Goal: Information Seeking & Learning: Compare options

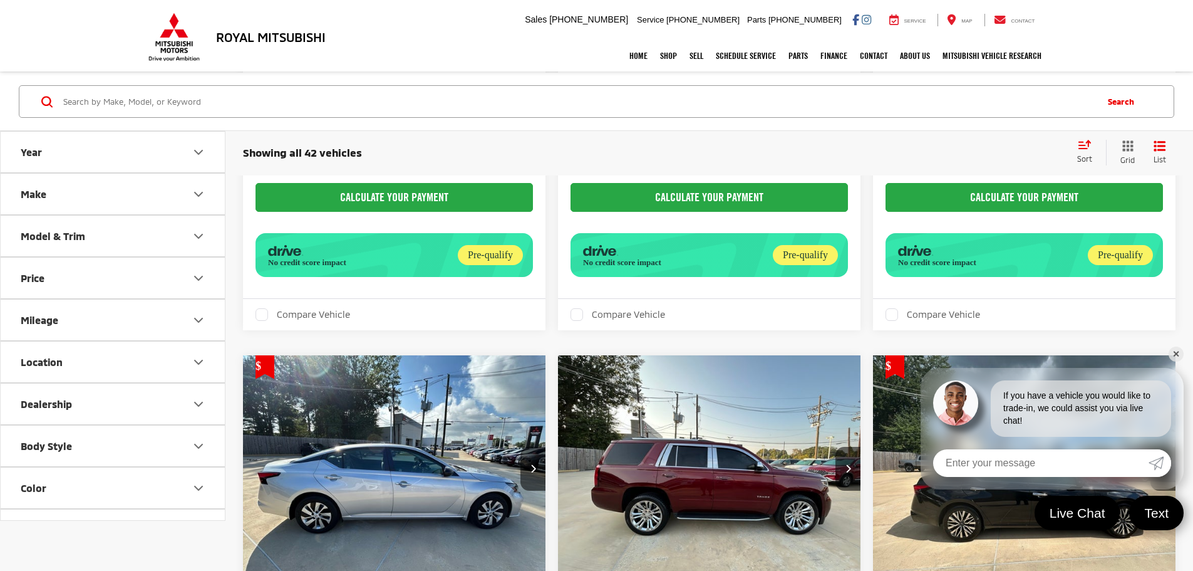
scroll to position [3607, 0]
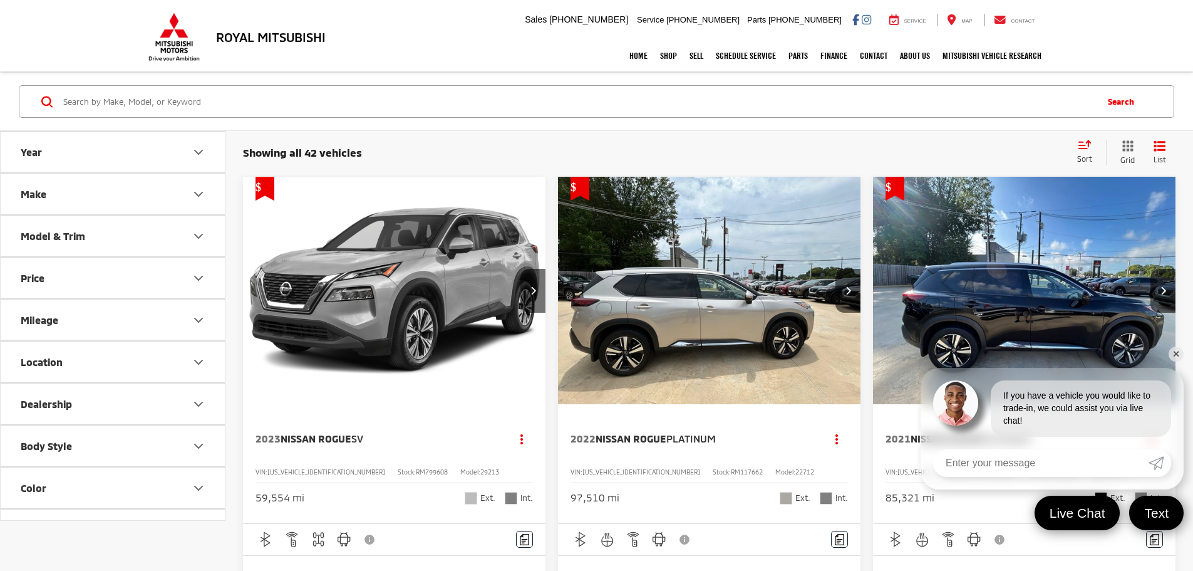
click at [197, 274] on icon "Price" at bounding box center [198, 278] width 15 height 15
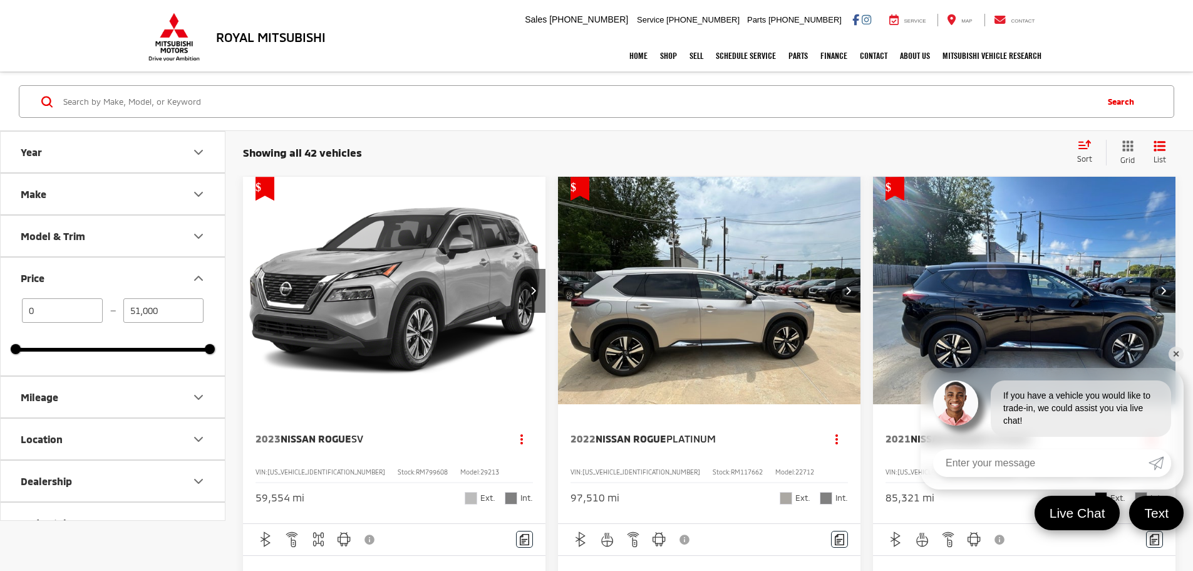
click at [198, 149] on icon "Year" at bounding box center [198, 152] width 15 height 15
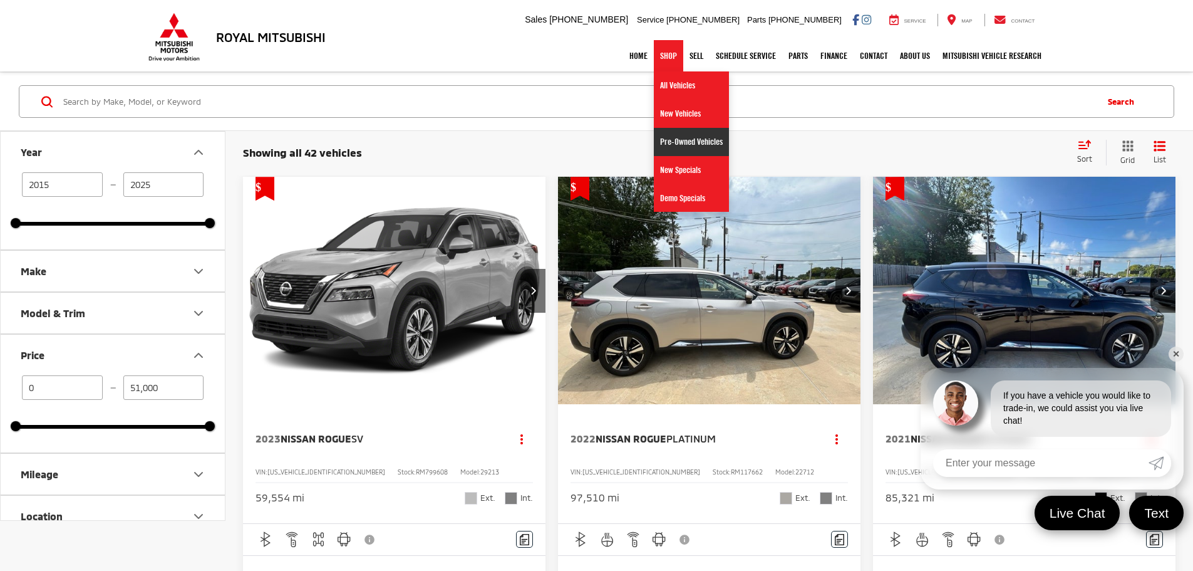
click at [686, 143] on link "Pre-Owned Vehicles" at bounding box center [691, 142] width 75 height 28
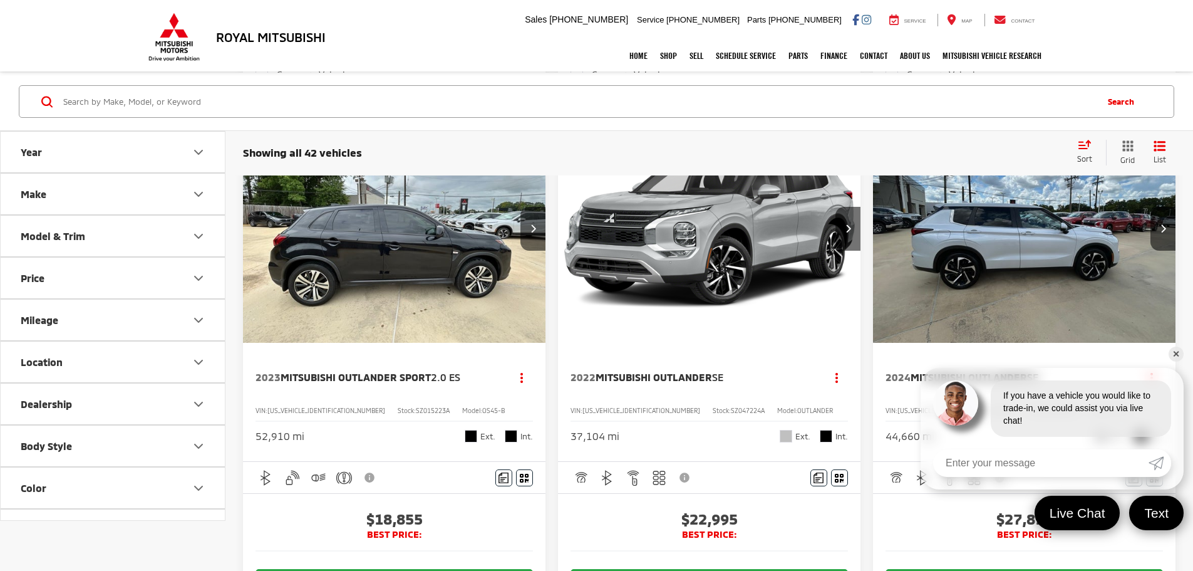
scroll to position [678, 0]
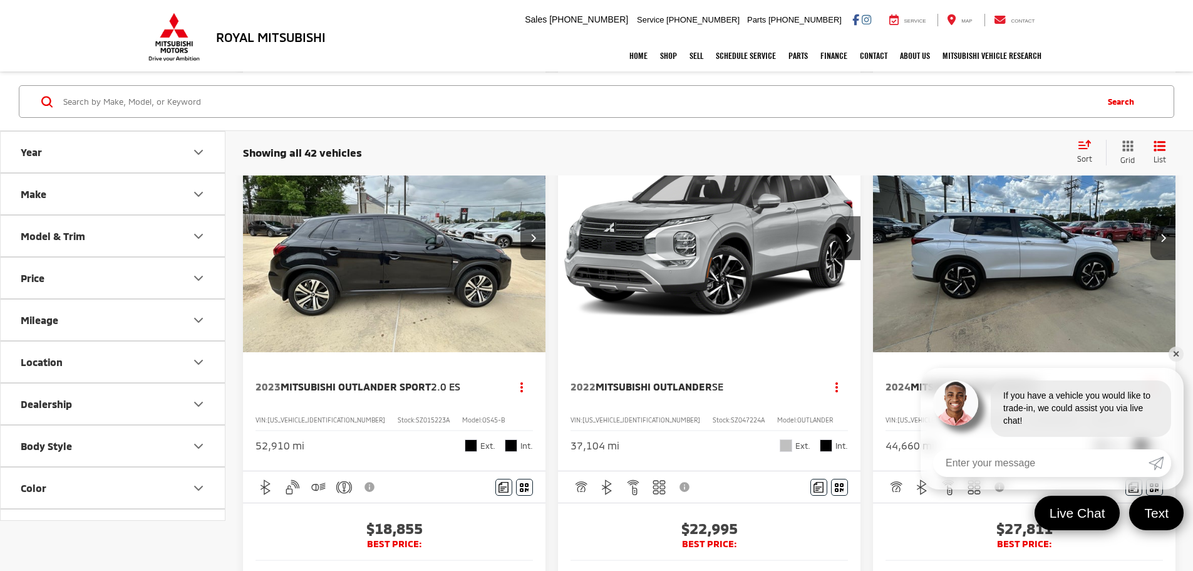
click at [1176, 356] on link "✕" at bounding box center [1176, 353] width 15 height 15
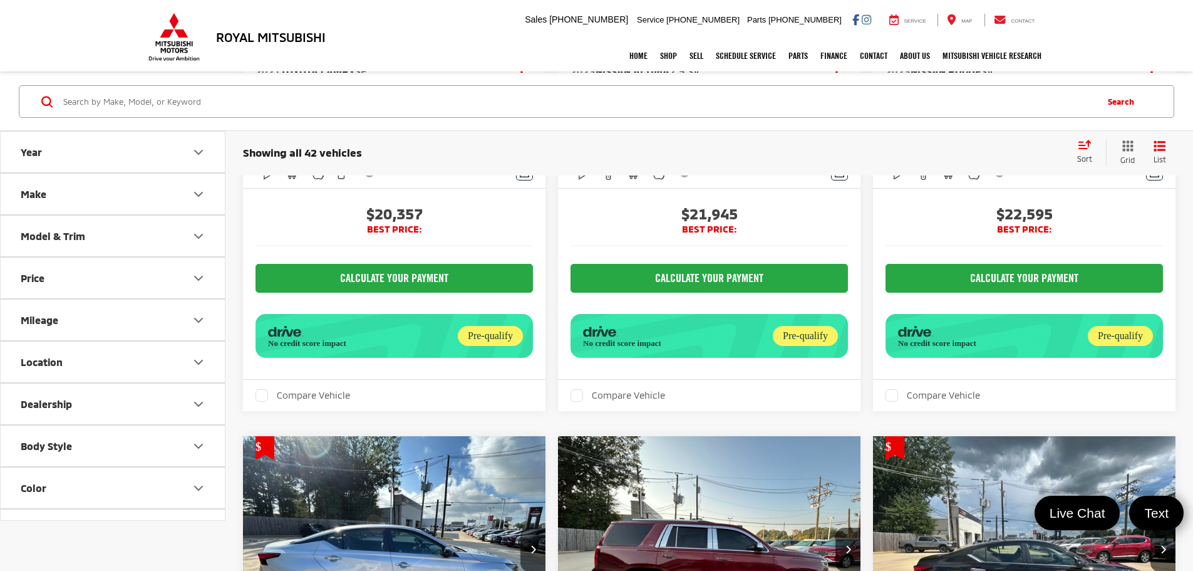
scroll to position [3607, 0]
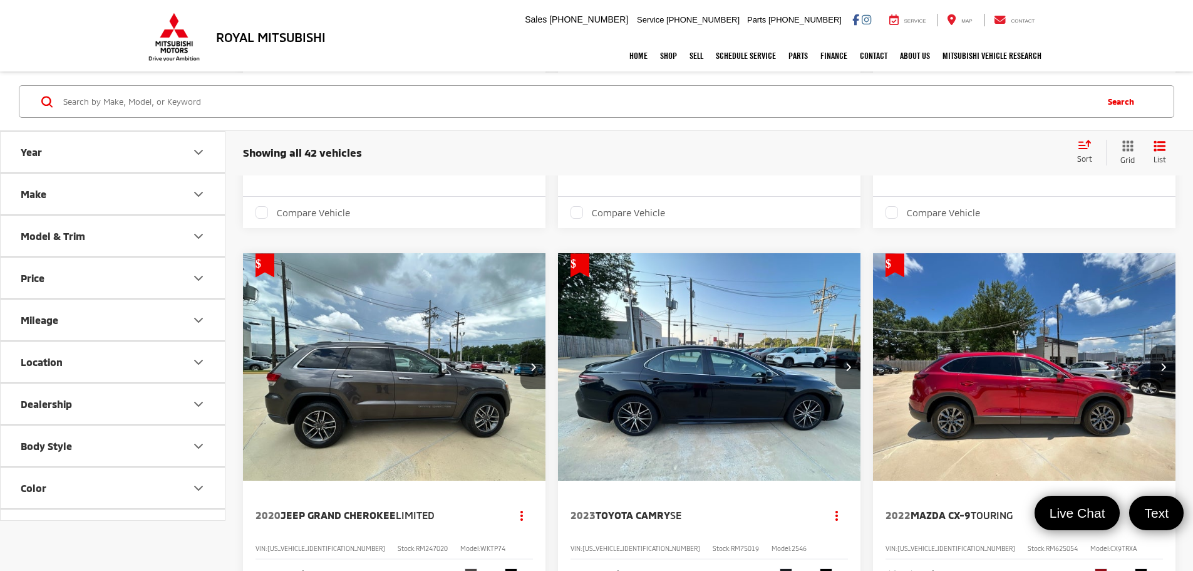
scroll to position [787, 0]
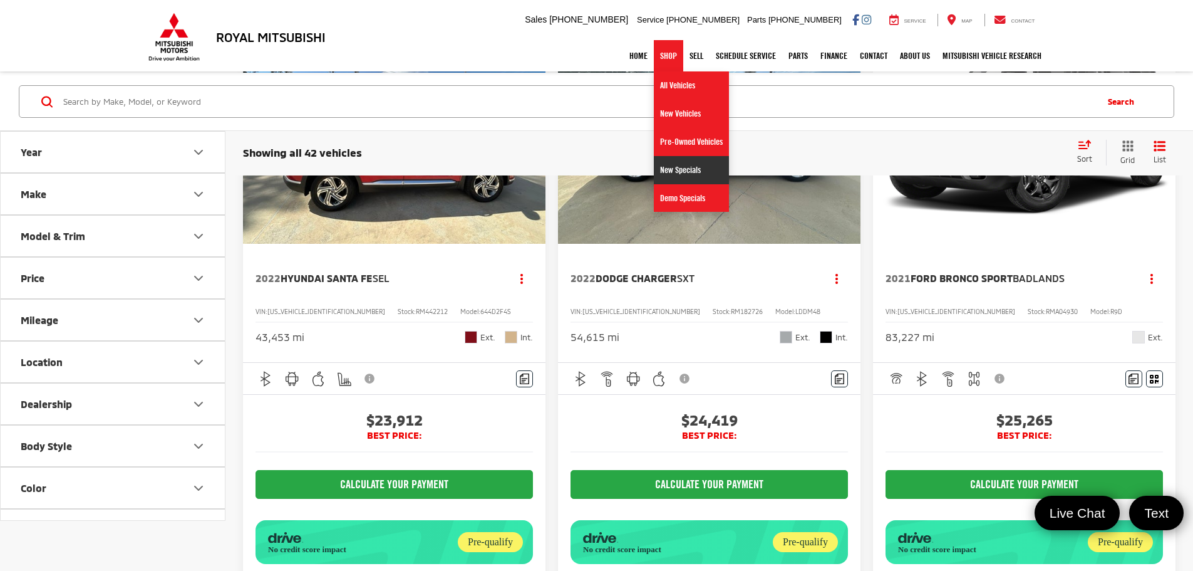
click at [688, 168] on link "New Specials" at bounding box center [691, 170] width 75 height 28
